Goal: Book appointment/travel/reservation

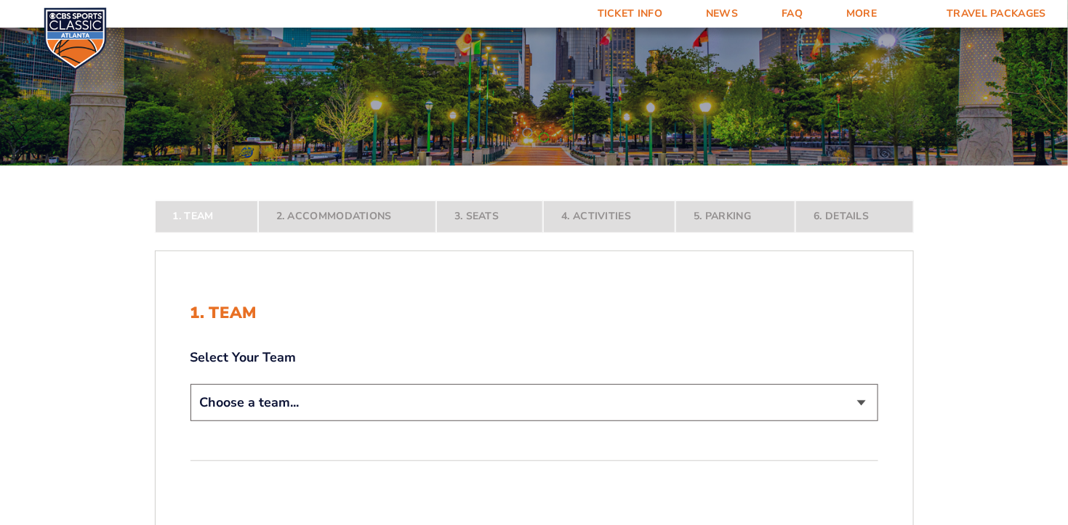
scroll to position [145, 0]
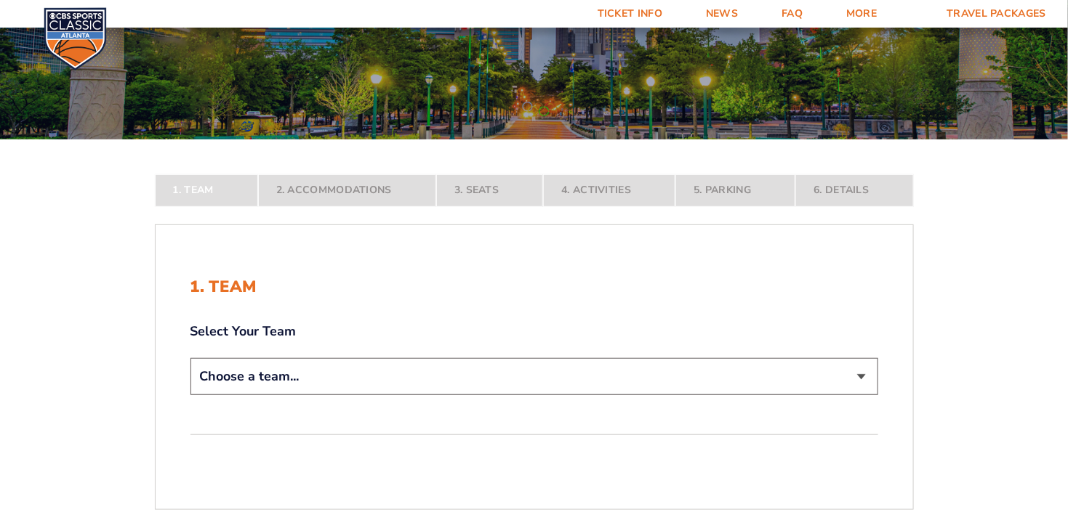
click at [523, 376] on select "Choose a team... [US_STATE] Wildcats [US_STATE] State Buckeyes [US_STATE] Tar H…" at bounding box center [533, 376] width 687 height 37
select select "12956"
click at [190, 395] on select "Choose a team... [US_STATE] Wildcats [US_STATE] State Buckeyes [US_STATE] Tar H…" at bounding box center [533, 376] width 687 height 37
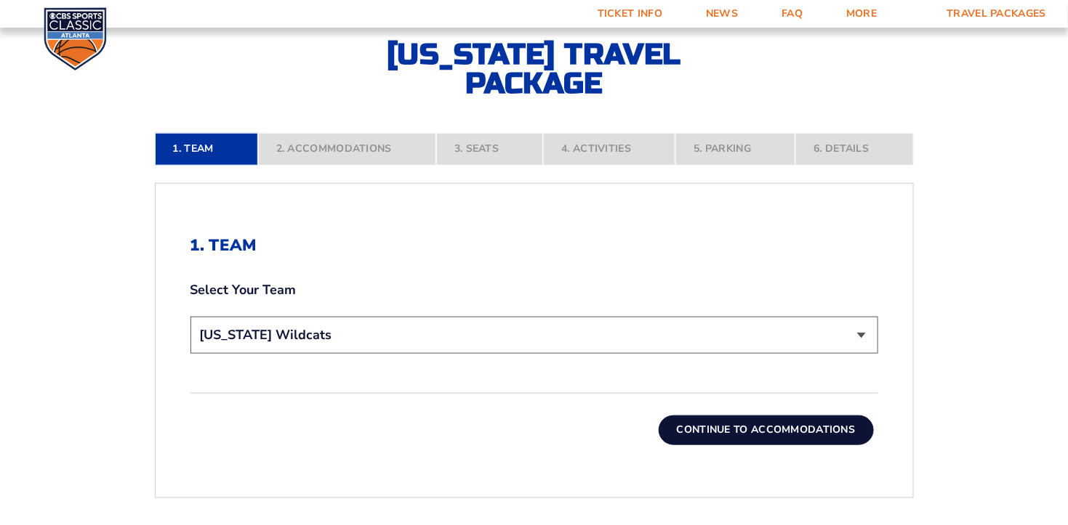
scroll to position [291, 0]
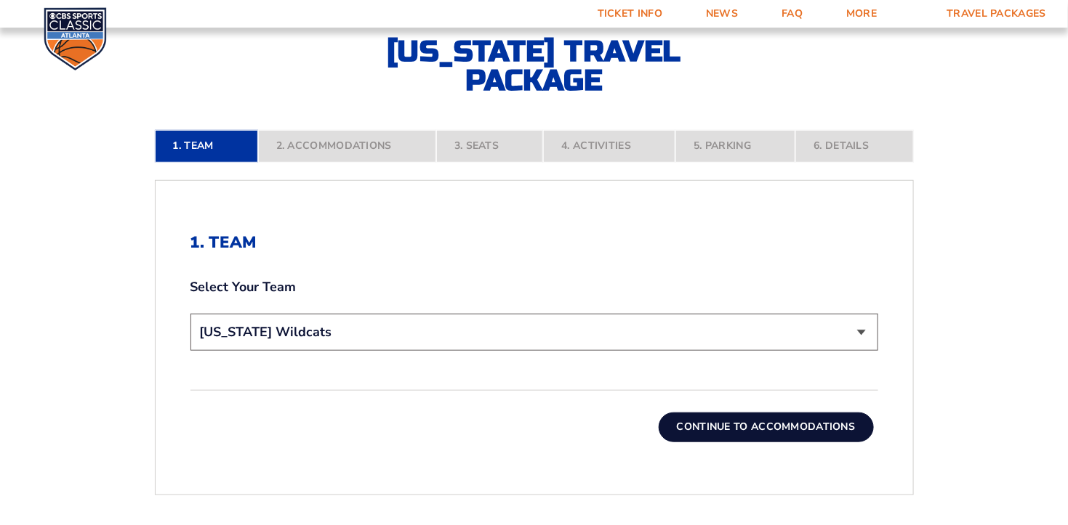
click at [794, 424] on button "Continue To Accommodations" at bounding box center [765, 427] width 215 height 29
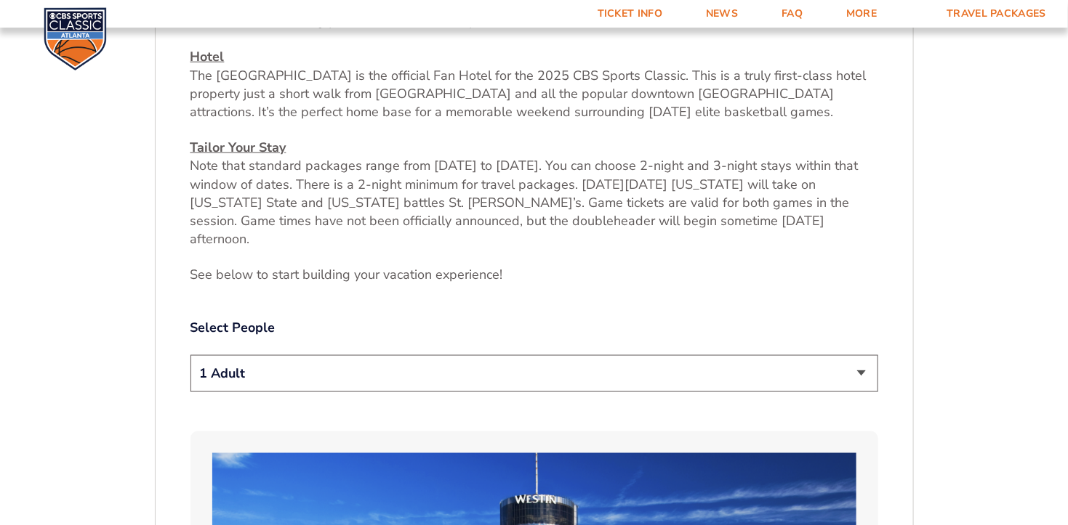
scroll to position [611, 0]
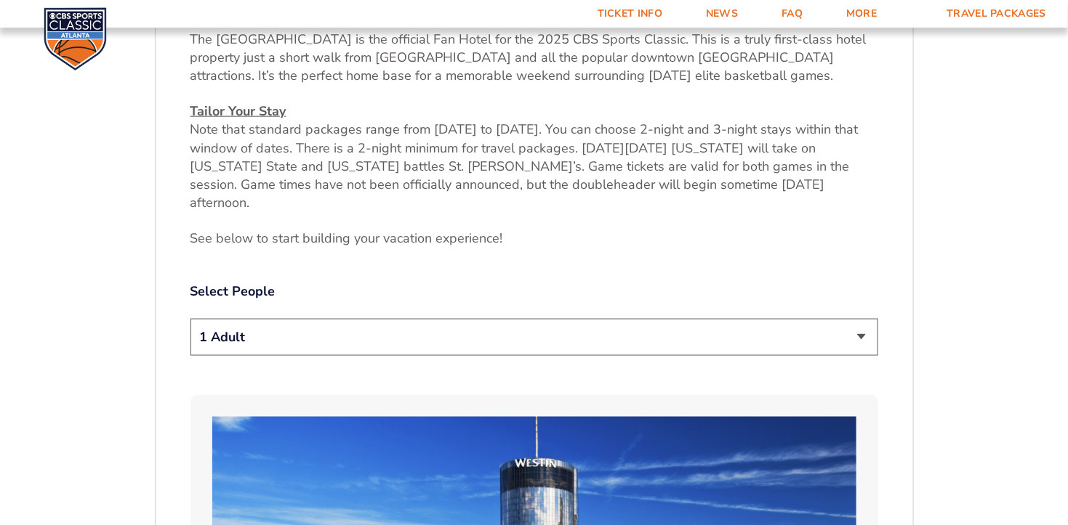
click at [847, 319] on select "1 Adult 2 Adults 3 Adults 4 Adults 2 Adults + 1 Child 2 Adults + 2 Children 2 A…" at bounding box center [533, 337] width 687 height 37
select select "2 Adults"
click at [190, 319] on select "1 Adult 2 Adults 3 Adults 4 Adults 2 Adults + 1 Child 2 Adults + 2 Children 2 A…" at bounding box center [533, 337] width 687 height 37
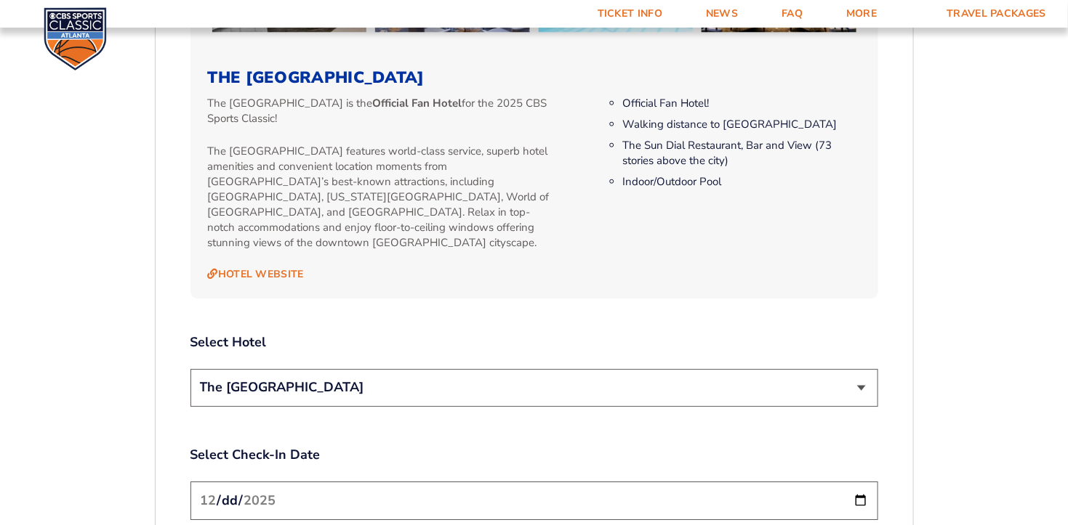
scroll to position [1483, 0]
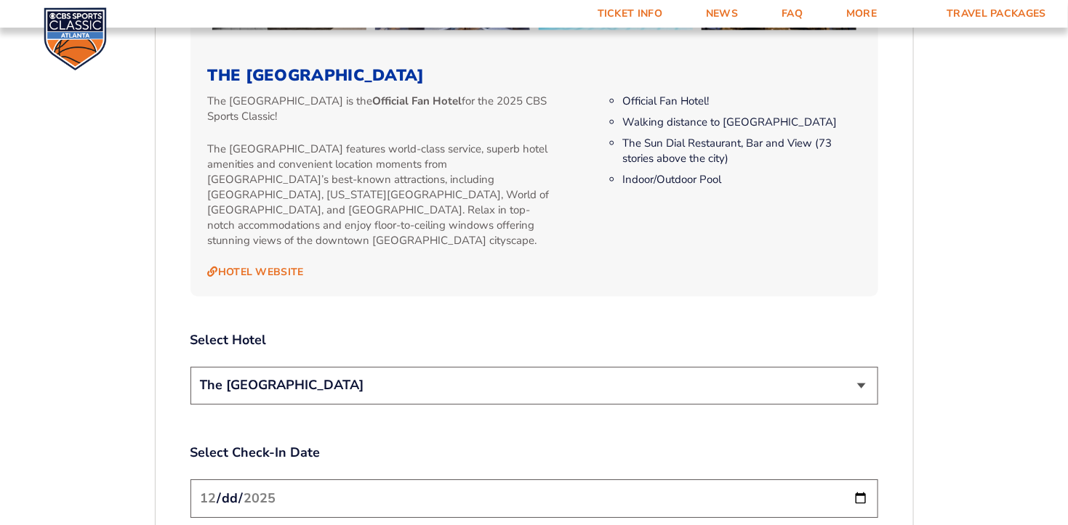
click at [846, 367] on select "The [GEOGRAPHIC_DATA]" at bounding box center [533, 385] width 687 height 37
click at [844, 367] on select "The [GEOGRAPHIC_DATA]" at bounding box center [533, 385] width 687 height 37
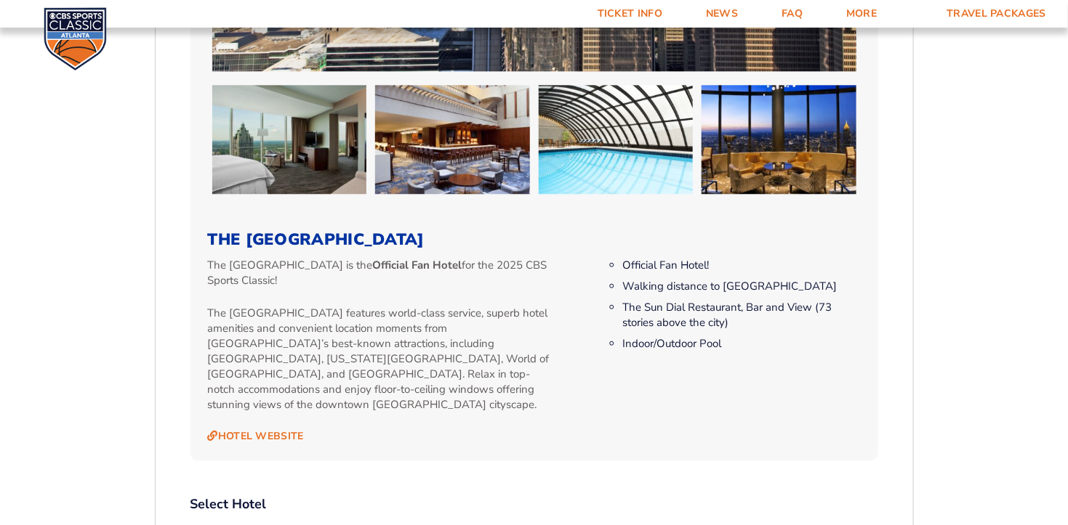
scroll to position [1338, 0]
